Goal: Information Seeking & Learning: Learn about a topic

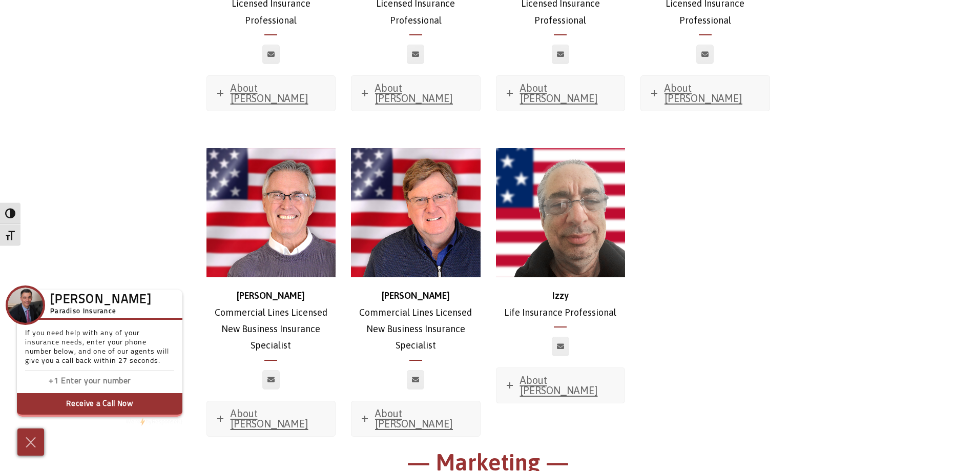
scroll to position [4815, 0]
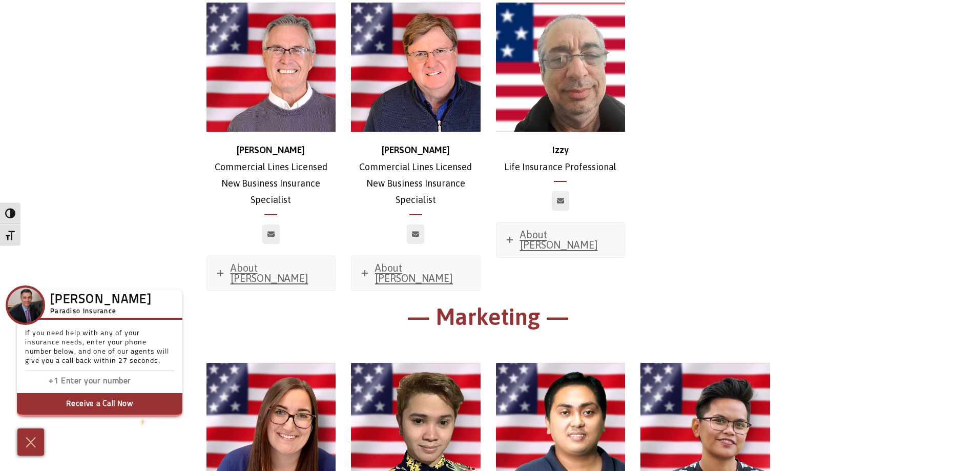
click at [301, 363] on img at bounding box center [271, 428] width 130 height 130
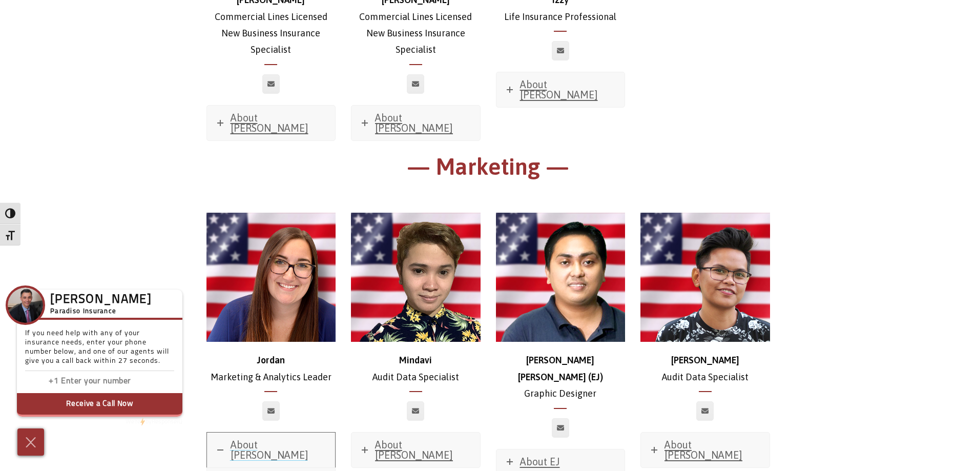
scroll to position [4968, 0]
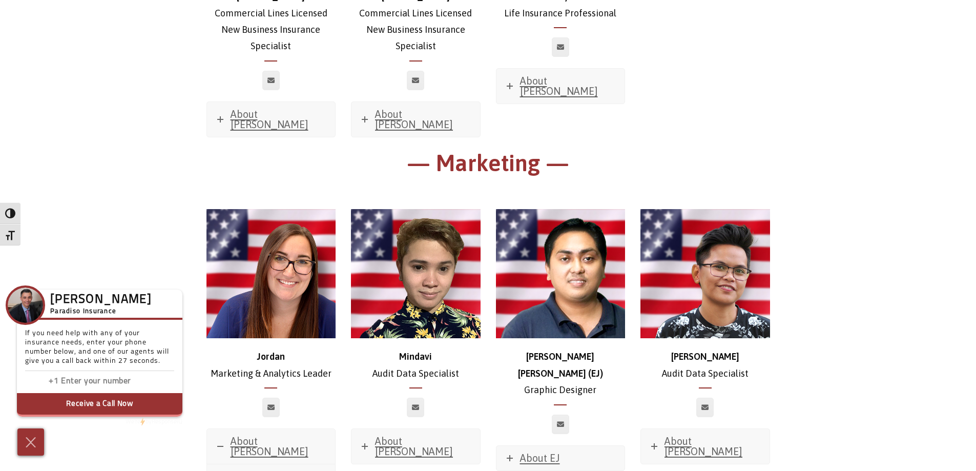
click at [274, 351] on strong "Jordan" at bounding box center [271, 356] width 28 height 11
copy strong "Jordan"
